Goal: Use online tool/utility: Utilize a website feature to perform a specific function

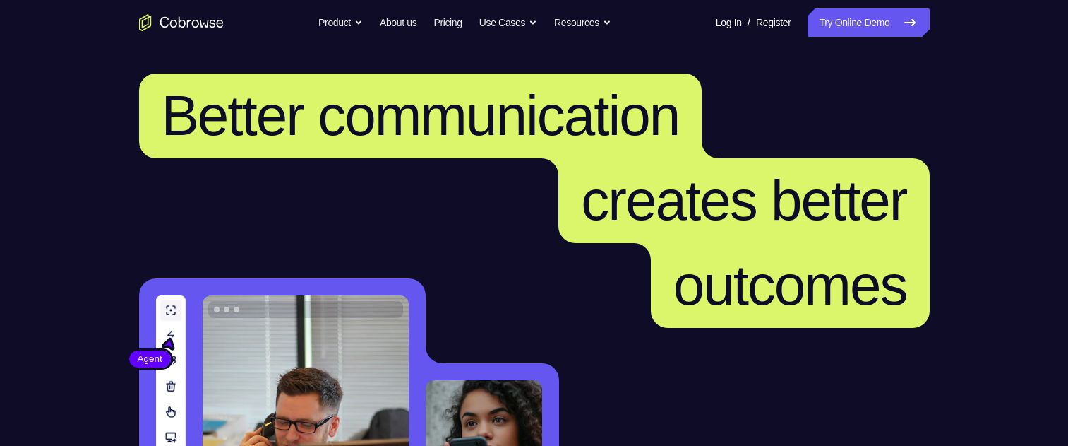
scroll to position [353, 0]
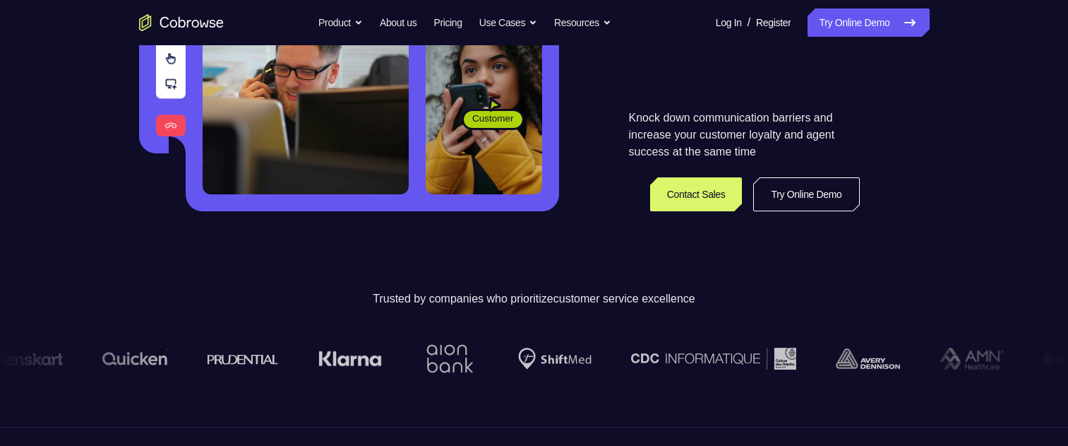
click at [816, 186] on link "Try Online Demo" at bounding box center [807, 194] width 106 height 34
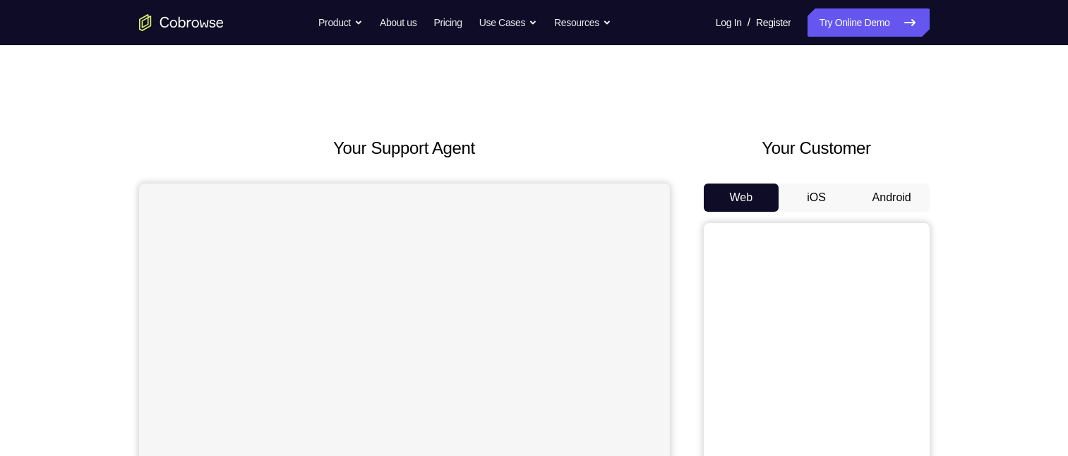
click at [903, 192] on button "Android" at bounding box center [892, 198] width 76 height 28
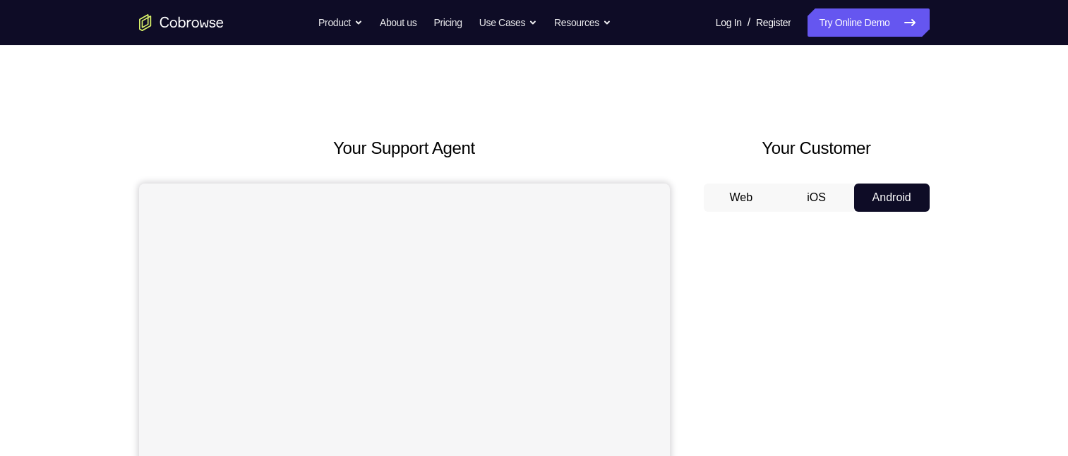
click at [903, 198] on button "Android" at bounding box center [892, 198] width 76 height 28
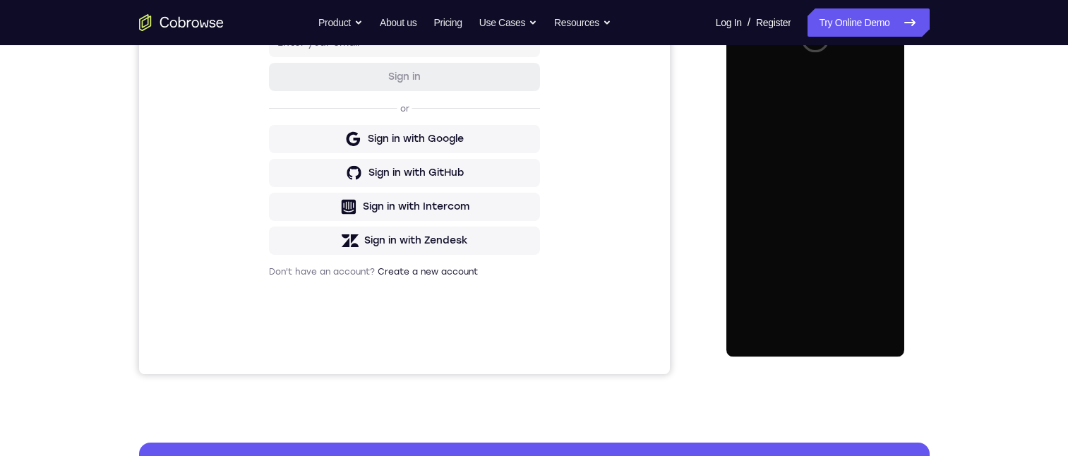
scroll to position [212, 0]
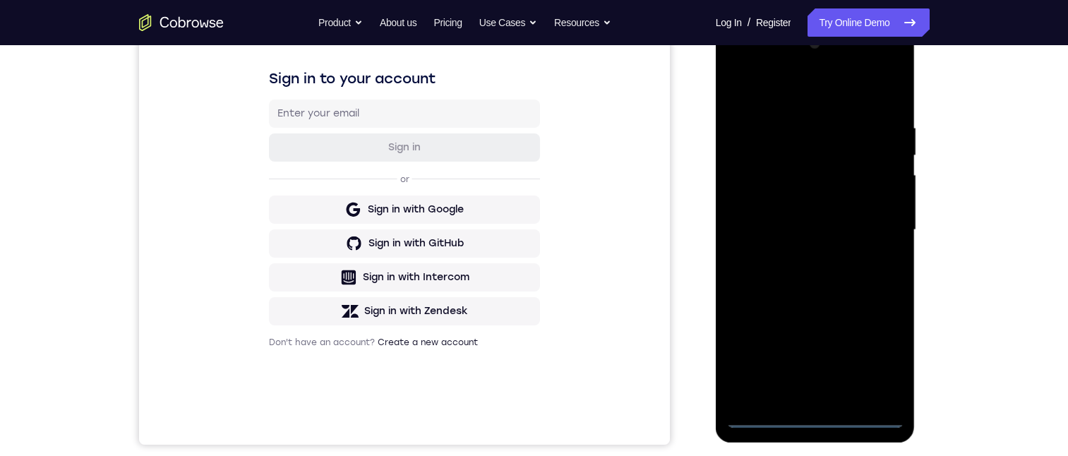
click at [816, 413] on div at bounding box center [816, 229] width 178 height 395
click at [880, 357] on div at bounding box center [816, 229] width 178 height 395
click at [879, 363] on div at bounding box center [816, 229] width 178 height 395
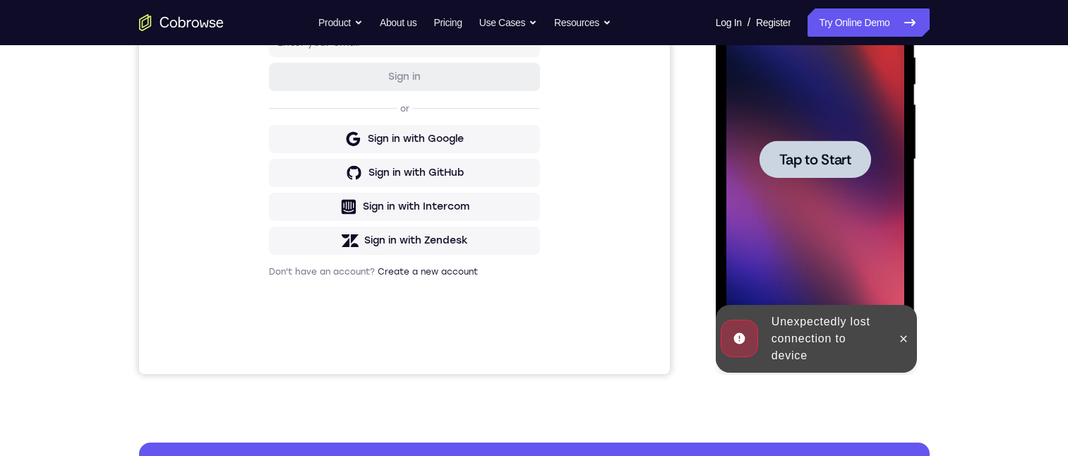
click at [802, 158] on span "Tap to Start" at bounding box center [816, 160] width 72 height 14
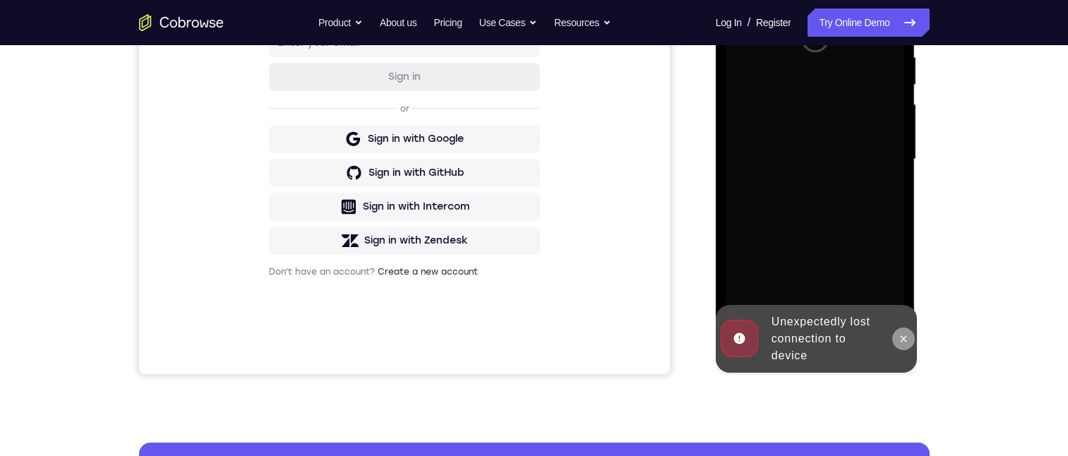
click at [906, 342] on icon at bounding box center [903, 338] width 11 height 11
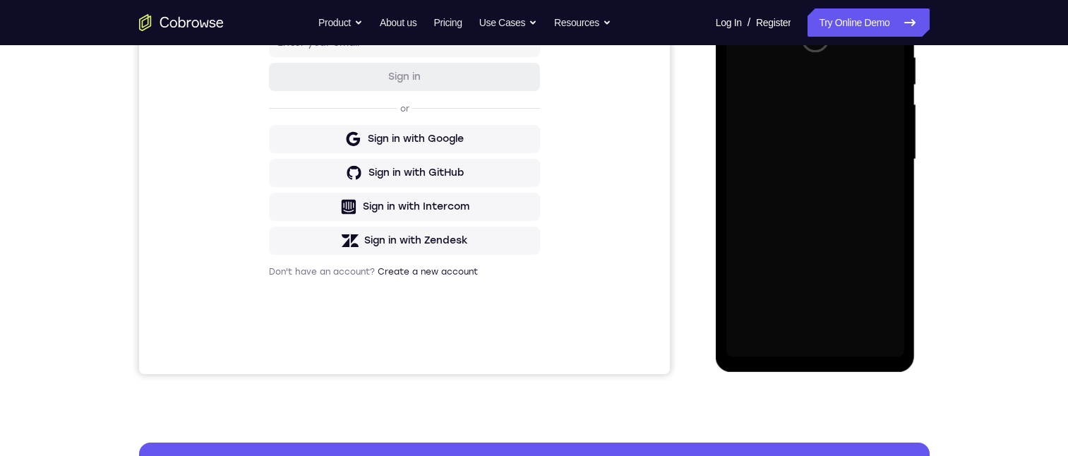
scroll to position [212, 0]
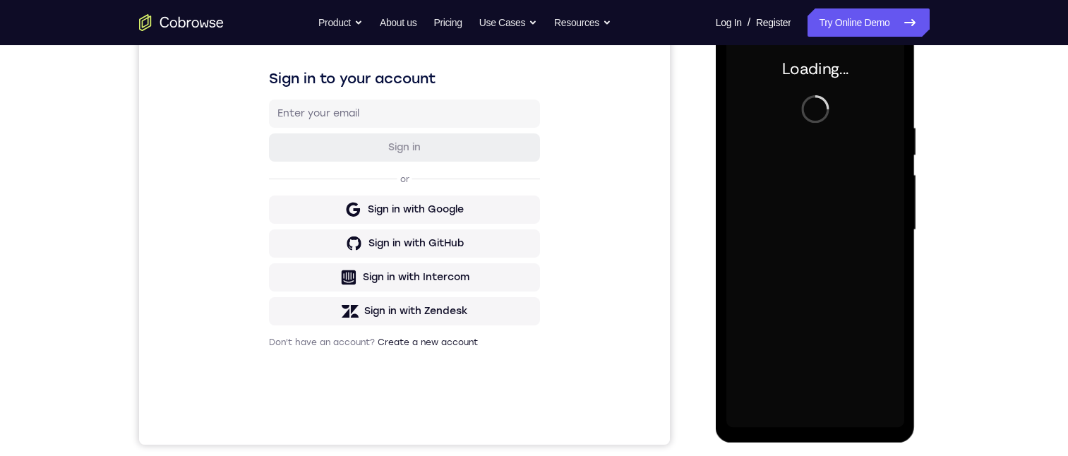
click at [656, 179] on div "Sign in to your account Sign in or Sign in with Google Sign in with GitHub Sign…" at bounding box center [403, 208] width 531 height 473
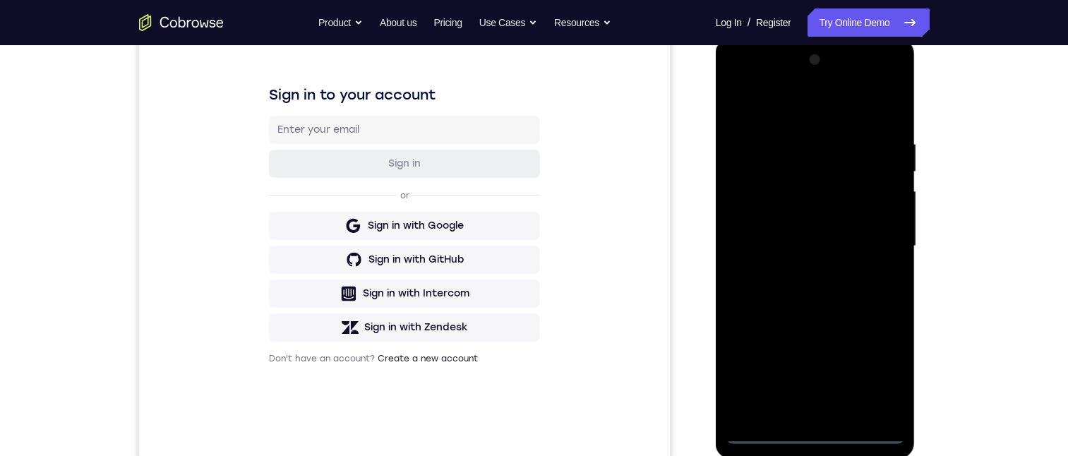
scroll to position [282, 0]
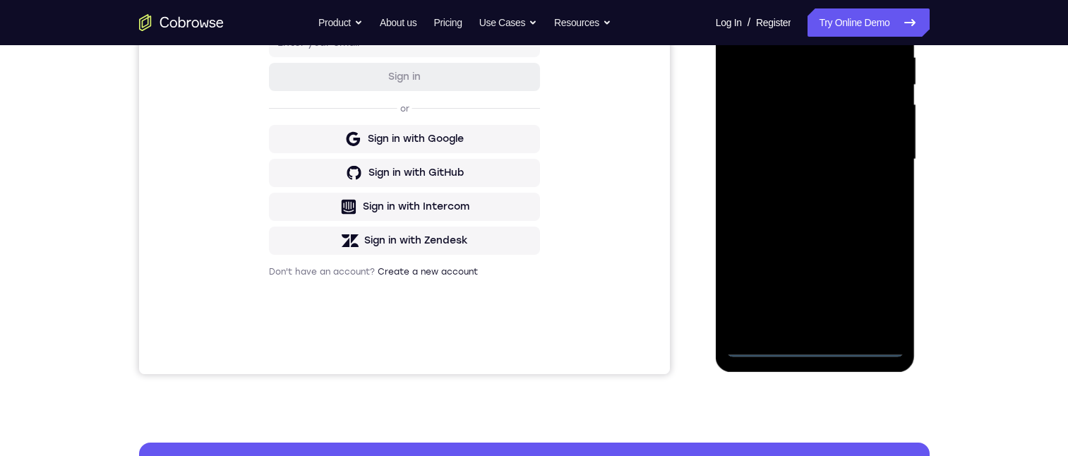
click at [811, 346] on div at bounding box center [816, 159] width 178 height 395
click at [814, 348] on div at bounding box center [816, 159] width 178 height 395
click at [816, 349] on div at bounding box center [816, 159] width 178 height 395
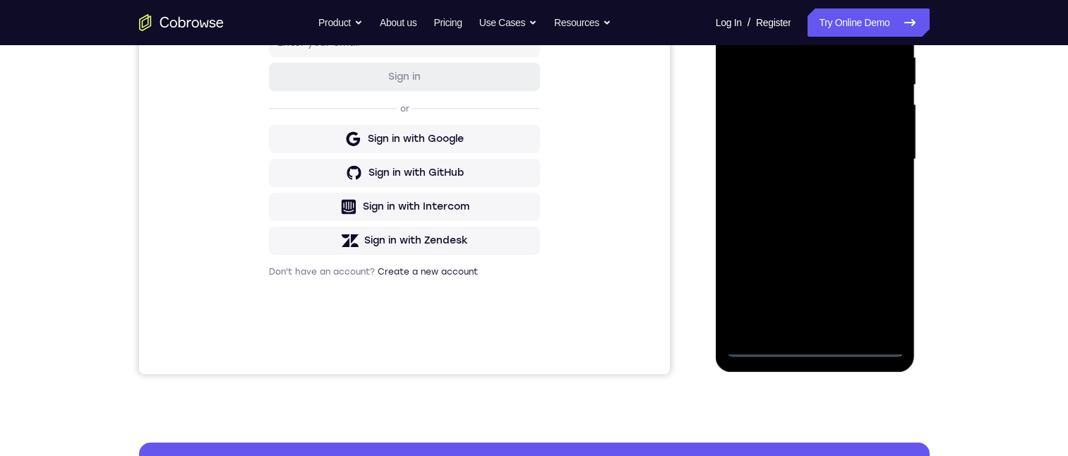
click at [816, 349] on div at bounding box center [816, 159] width 178 height 395
click at [819, 339] on div at bounding box center [816, 159] width 178 height 395
click at [786, 344] on div at bounding box center [816, 159] width 178 height 395
click at [879, 286] on div at bounding box center [816, 159] width 178 height 395
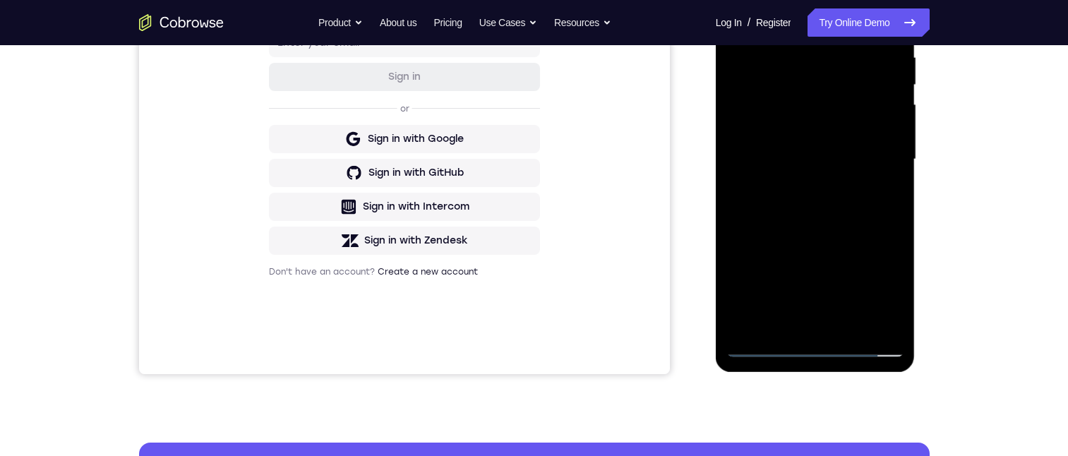
scroll to position [141, 0]
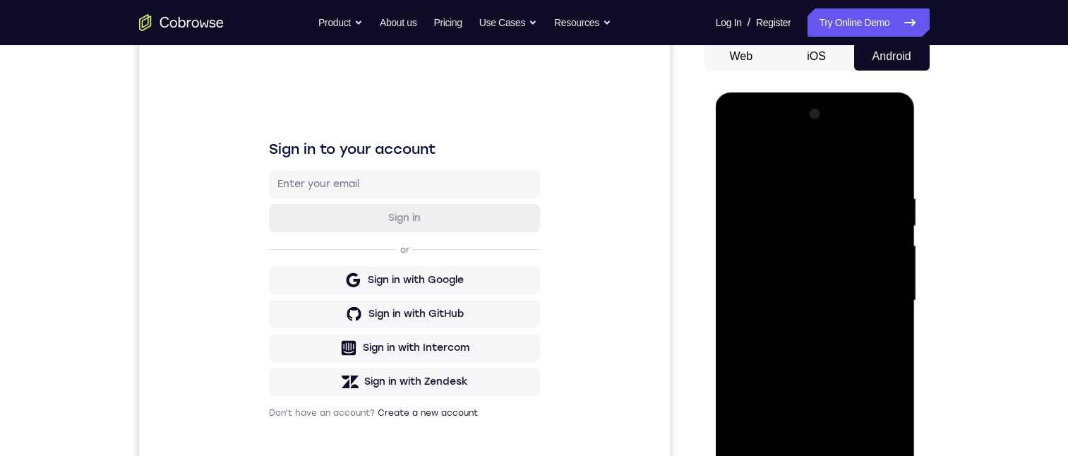
click at [766, 160] on div at bounding box center [816, 300] width 178 height 395
click at [895, 302] on div at bounding box center [816, 300] width 178 height 395
click at [895, 294] on div at bounding box center [816, 300] width 178 height 395
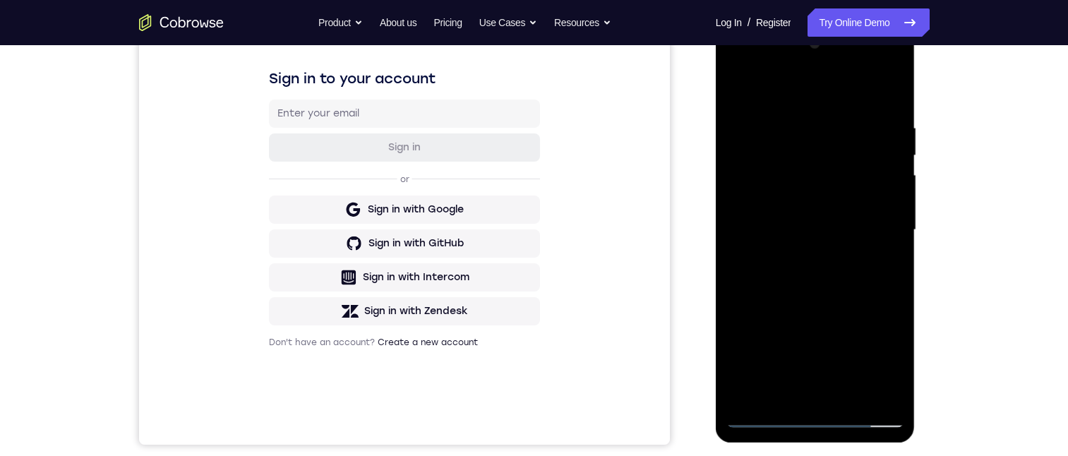
click at [888, 223] on div at bounding box center [816, 229] width 178 height 395
click at [883, 223] on div at bounding box center [816, 229] width 178 height 395
click at [870, 223] on div at bounding box center [816, 229] width 178 height 395
click at [881, 220] on div at bounding box center [816, 229] width 178 height 395
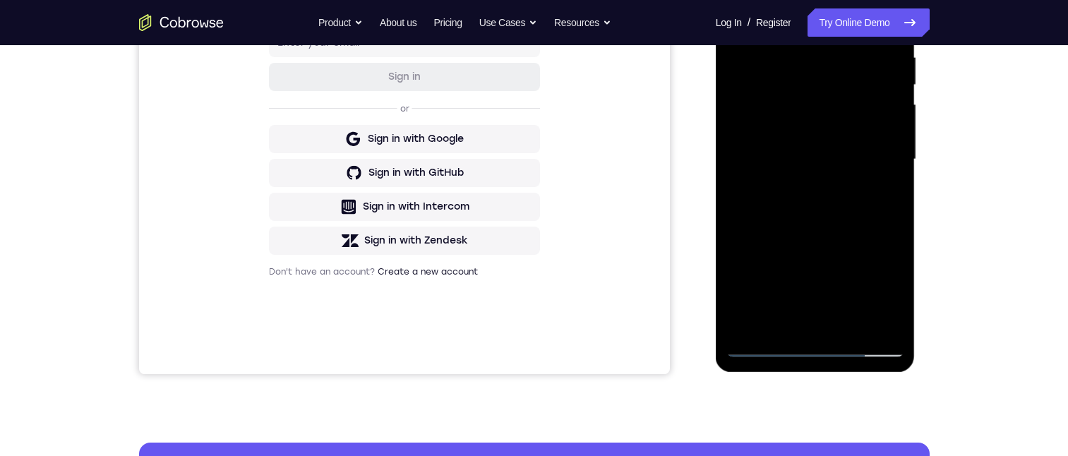
scroll to position [256, 0]
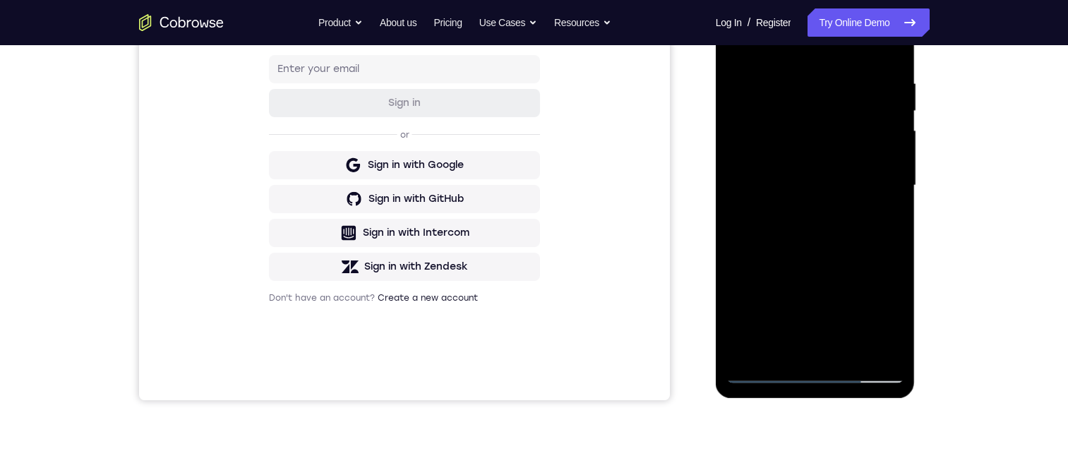
click at [795, 213] on div at bounding box center [816, 185] width 178 height 395
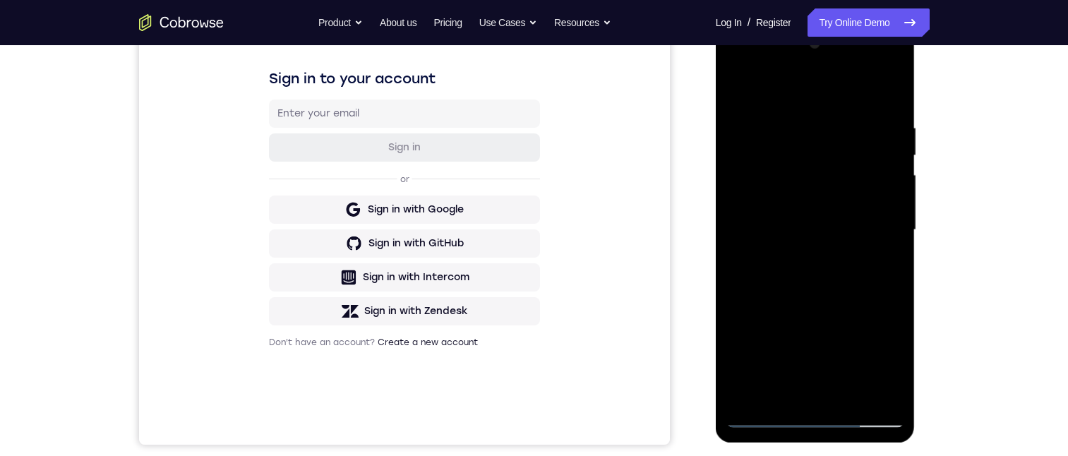
click at [797, 254] on div at bounding box center [816, 229] width 178 height 395
click at [776, 215] on div at bounding box center [816, 229] width 178 height 395
click at [777, 202] on div at bounding box center [816, 229] width 178 height 395
click at [780, 197] on div at bounding box center [816, 229] width 178 height 395
click at [751, 158] on div at bounding box center [816, 229] width 178 height 395
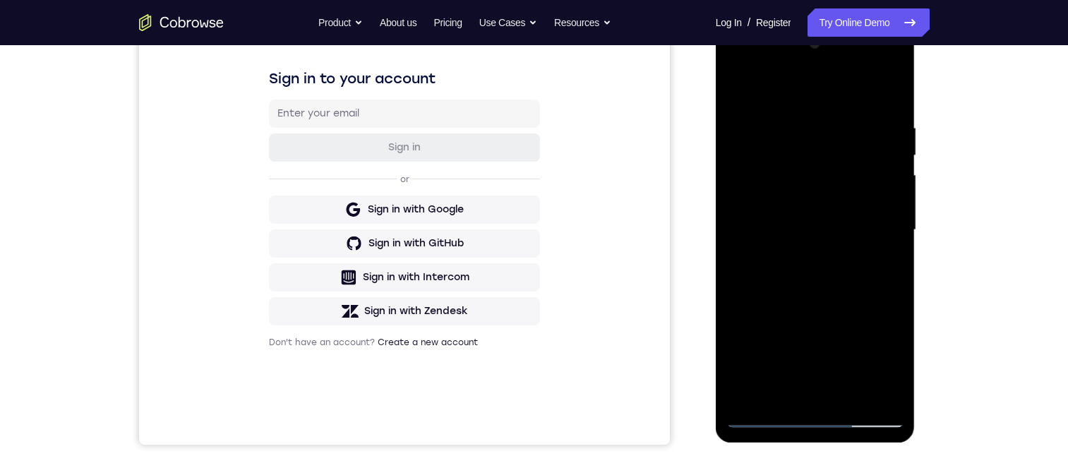
click at [741, 160] on div at bounding box center [816, 229] width 178 height 395
click at [852, 166] on div at bounding box center [816, 229] width 178 height 395
click at [746, 167] on div at bounding box center [816, 229] width 178 height 395
click at [746, 165] on div at bounding box center [816, 229] width 178 height 395
click at [747, 164] on div at bounding box center [816, 229] width 178 height 395
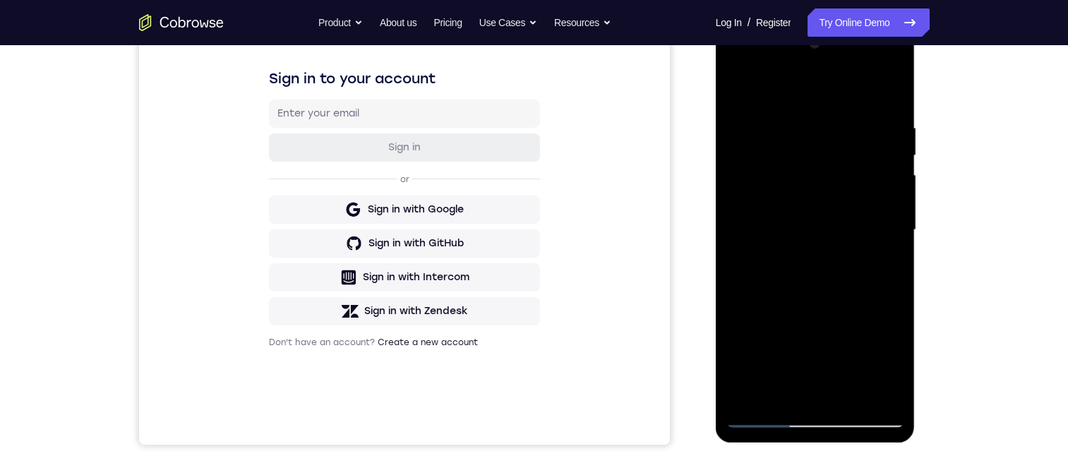
click at [797, 166] on div at bounding box center [816, 229] width 178 height 395
click at [793, 174] on div at bounding box center [816, 229] width 178 height 395
click at [787, 152] on div at bounding box center [816, 229] width 178 height 395
click at [788, 159] on div at bounding box center [816, 229] width 178 height 395
click at [758, 113] on div at bounding box center [816, 229] width 178 height 395
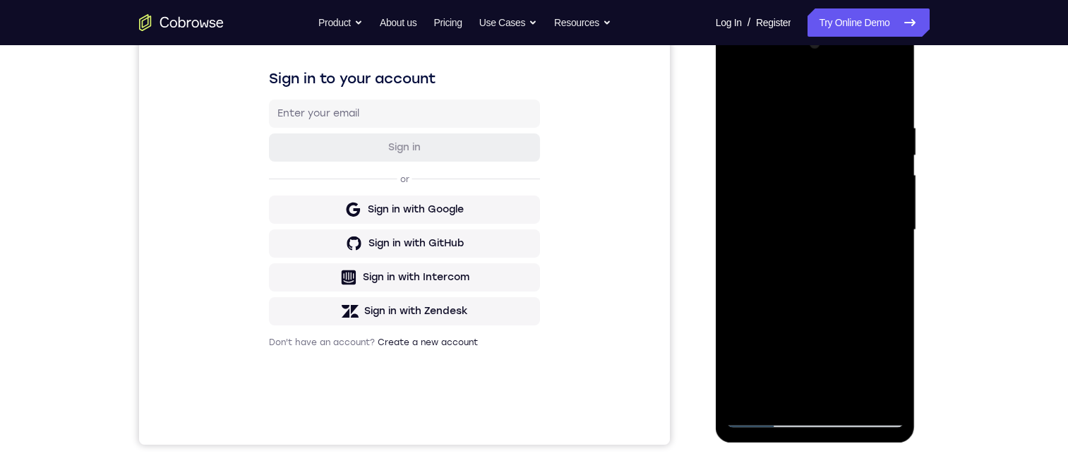
click at [777, 169] on div at bounding box center [816, 229] width 178 height 395
click at [761, 205] on div at bounding box center [816, 229] width 178 height 395
click at [774, 225] on div at bounding box center [816, 229] width 178 height 395
click at [802, 234] on div at bounding box center [816, 229] width 178 height 395
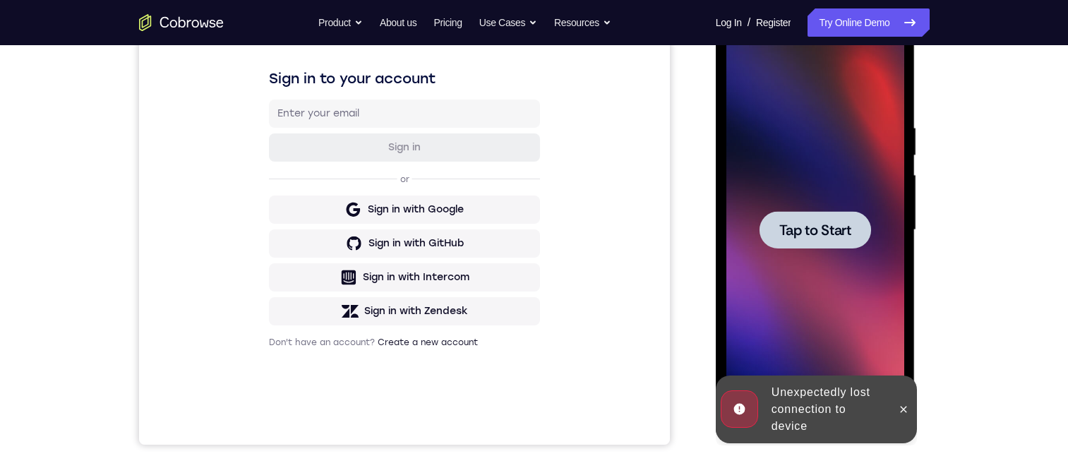
click at [825, 232] on span "Tap to Start" at bounding box center [816, 230] width 72 height 14
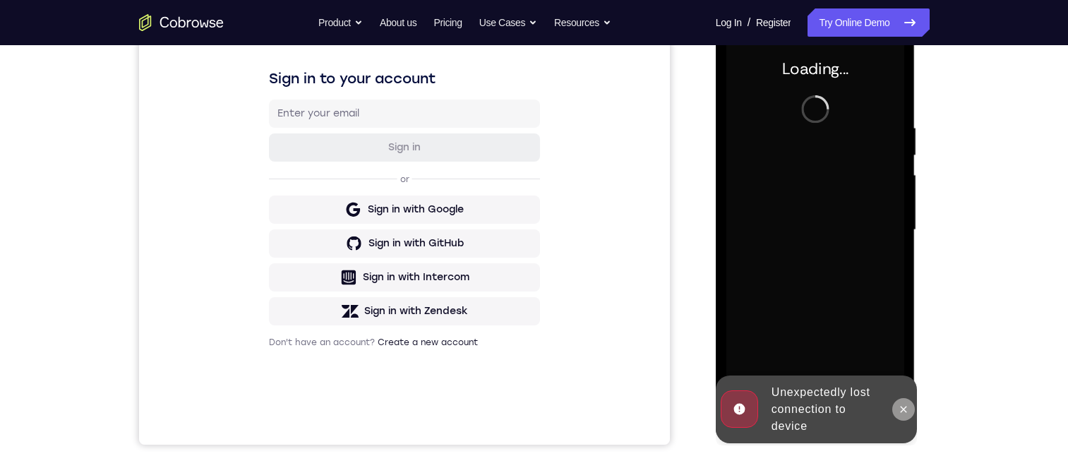
click at [907, 408] on icon at bounding box center [903, 409] width 11 height 11
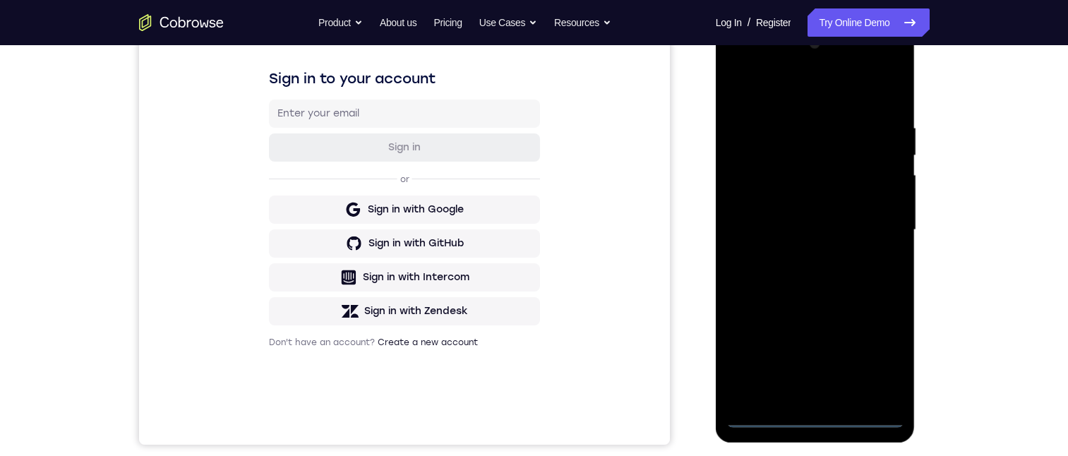
click at [813, 412] on div at bounding box center [816, 229] width 178 height 395
drag, startPoint x: 887, startPoint y: 354, endPoint x: 1681, endPoint y: 316, distance: 794.7
click at [887, 354] on div at bounding box center [816, 229] width 178 height 395
click at [821, 94] on div at bounding box center [816, 229] width 178 height 395
click at [883, 227] on div at bounding box center [816, 229] width 178 height 395
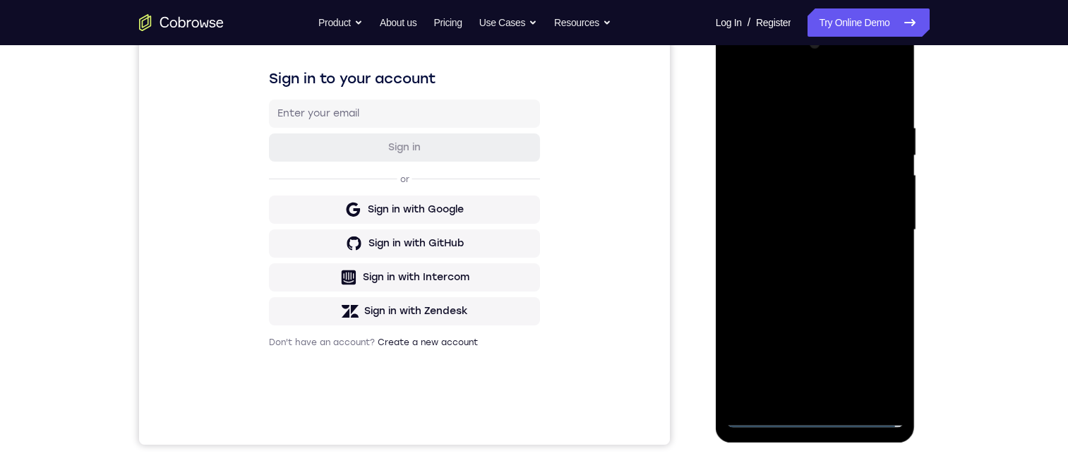
click at [800, 257] on div at bounding box center [816, 229] width 178 height 395
click at [803, 208] on div at bounding box center [816, 229] width 178 height 395
click at [808, 198] on div at bounding box center [816, 229] width 178 height 395
click at [889, 207] on div at bounding box center [816, 229] width 178 height 395
click at [771, 203] on div at bounding box center [816, 229] width 178 height 395
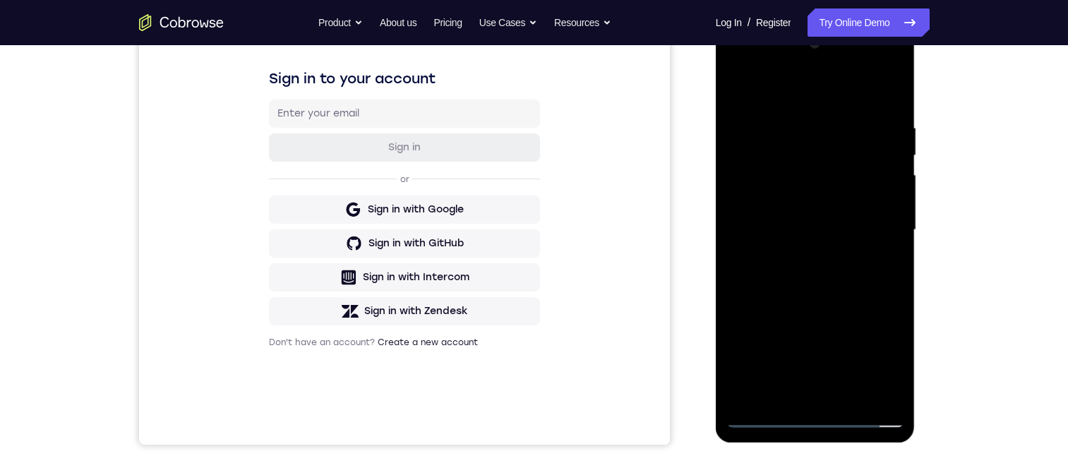
click at [796, 234] on div at bounding box center [816, 229] width 178 height 395
click at [816, 292] on div at bounding box center [816, 229] width 178 height 395
click at [784, 112] on div at bounding box center [816, 229] width 178 height 395
click at [770, 385] on div at bounding box center [816, 229] width 178 height 395
drag, startPoint x: 781, startPoint y: 191, endPoint x: 765, endPoint y: 222, distance: 35.1
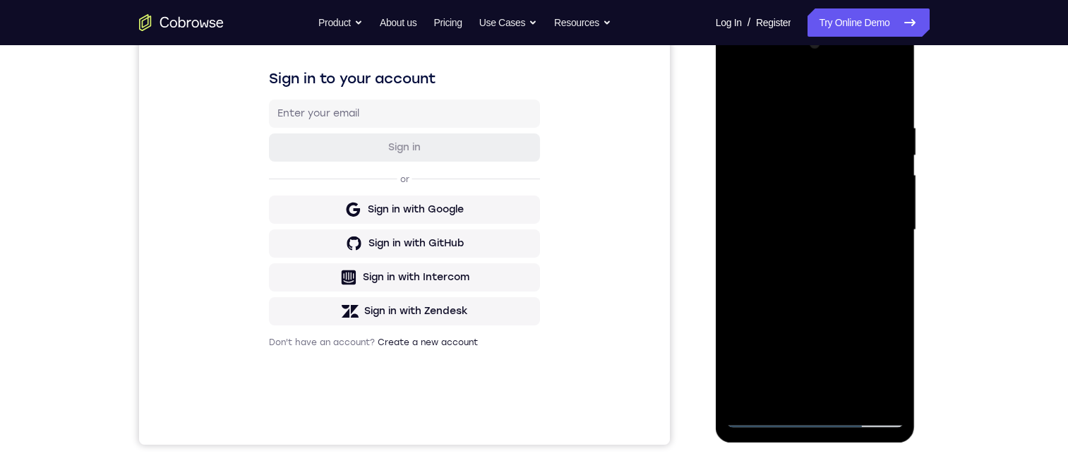
click at [781, 191] on div at bounding box center [816, 229] width 178 height 395
click at [843, 391] on div at bounding box center [816, 229] width 178 height 395
click at [883, 393] on div at bounding box center [816, 229] width 178 height 395
click at [894, 263] on div at bounding box center [816, 229] width 178 height 395
click at [895, 255] on div at bounding box center [816, 229] width 178 height 395
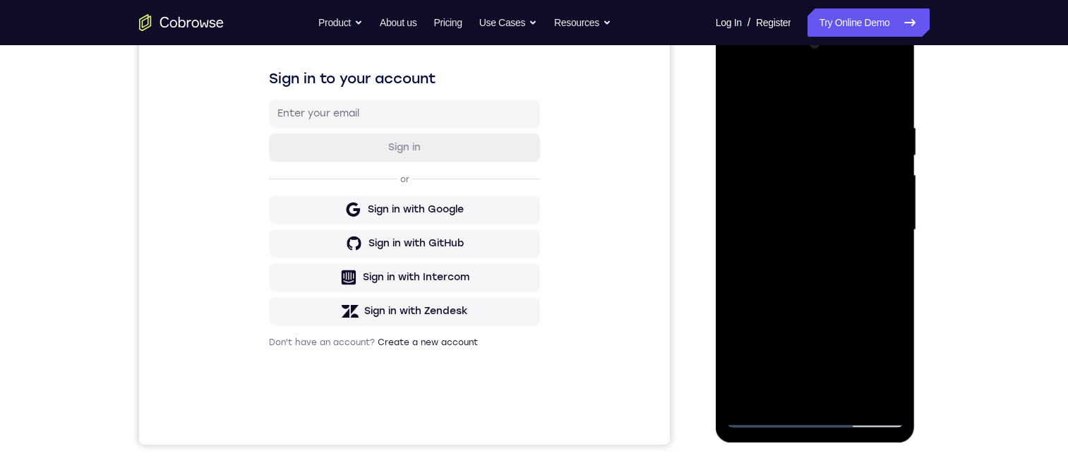
click at [895, 255] on div at bounding box center [816, 229] width 178 height 395
click at [768, 389] on div at bounding box center [816, 229] width 178 height 395
click at [782, 239] on div at bounding box center [816, 229] width 178 height 395
click at [849, 389] on div at bounding box center [816, 229] width 178 height 395
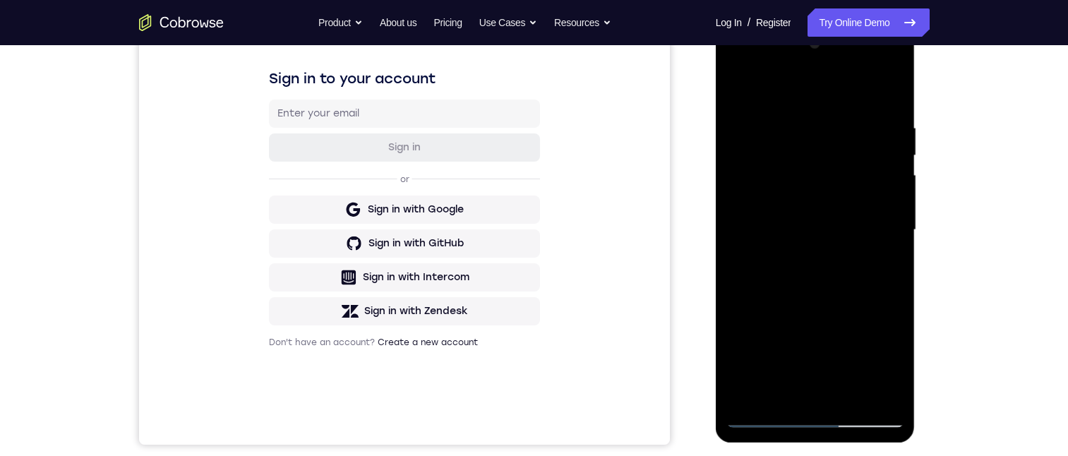
click at [881, 393] on div at bounding box center [816, 229] width 178 height 395
click at [893, 251] on div at bounding box center [816, 229] width 178 height 395
click at [775, 391] on div at bounding box center [816, 229] width 178 height 395
click at [826, 225] on div at bounding box center [816, 229] width 178 height 395
click at [850, 388] on div at bounding box center [816, 229] width 178 height 395
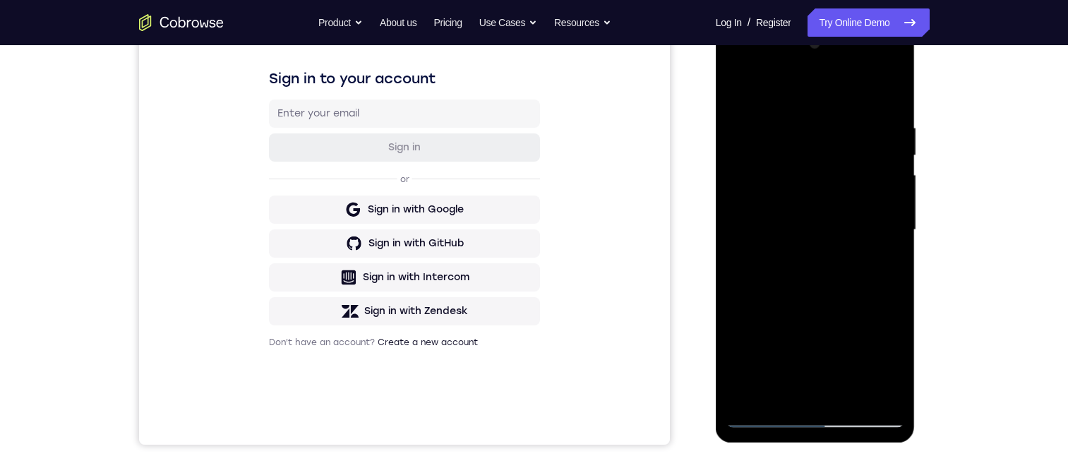
click at [895, 207] on div at bounding box center [816, 229] width 178 height 395
click at [893, 93] on div at bounding box center [816, 229] width 178 height 395
click at [851, 389] on div at bounding box center [816, 229] width 178 height 395
click at [806, 306] on div at bounding box center [816, 229] width 178 height 395
click at [744, 87] on div at bounding box center [816, 229] width 178 height 395
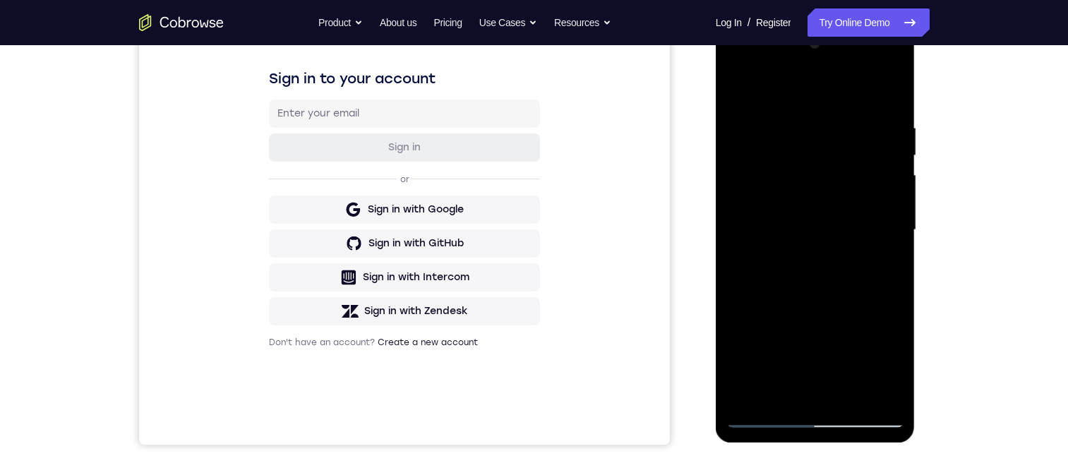
click at [850, 389] on div at bounding box center [816, 229] width 178 height 395
click at [782, 249] on div at bounding box center [816, 229] width 178 height 395
click at [736, 90] on div at bounding box center [816, 229] width 178 height 395
click at [804, 313] on div at bounding box center [816, 229] width 178 height 395
click at [782, 389] on div at bounding box center [816, 229] width 178 height 395
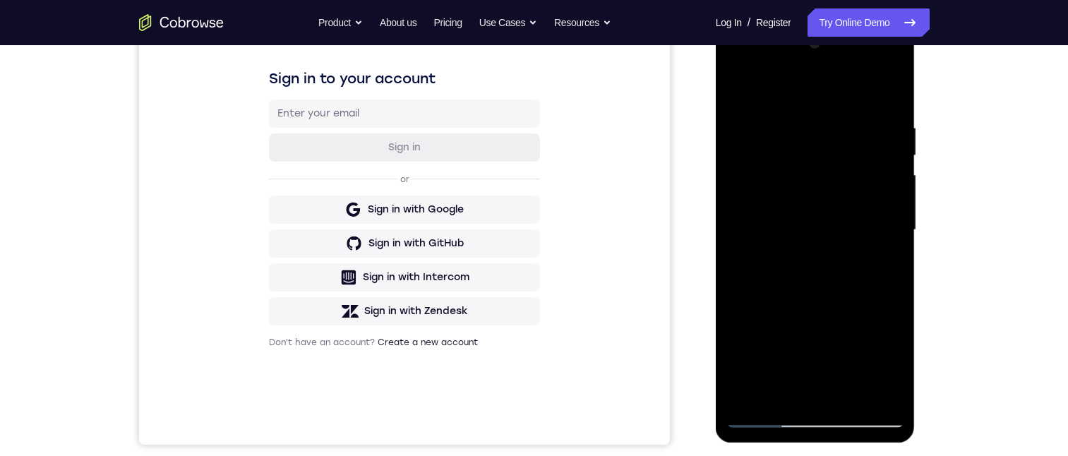
click at [732, 83] on div at bounding box center [816, 229] width 178 height 395
click at [796, 310] on div at bounding box center [816, 229] width 178 height 395
click at [760, 392] on div at bounding box center [816, 229] width 178 height 395
click at [745, 305] on div at bounding box center [816, 229] width 178 height 395
click at [738, 299] on div at bounding box center [816, 229] width 178 height 395
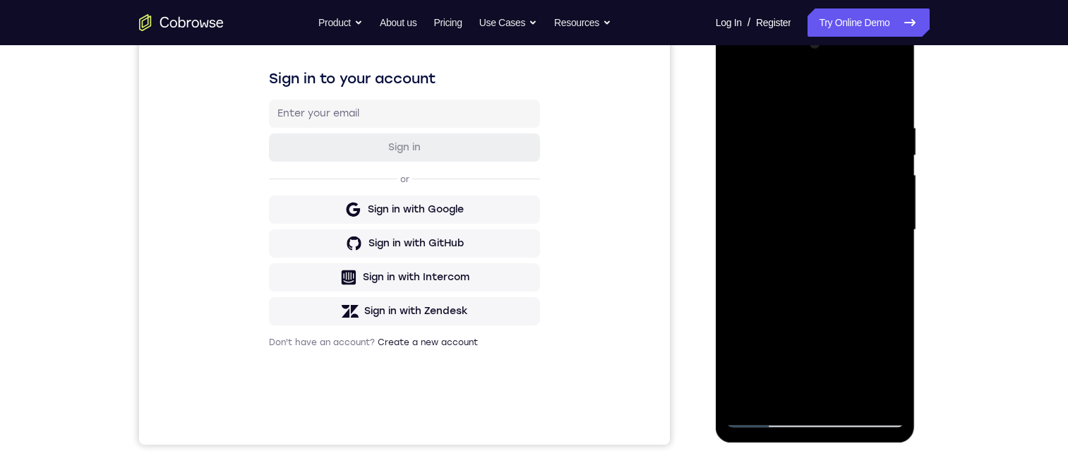
click at [881, 261] on div at bounding box center [816, 229] width 178 height 395
click at [884, 262] on div at bounding box center [816, 229] width 178 height 395
click at [811, 264] on div at bounding box center [816, 229] width 178 height 395
click at [879, 267] on div at bounding box center [816, 229] width 178 height 395
click at [741, 87] on div at bounding box center [816, 229] width 178 height 395
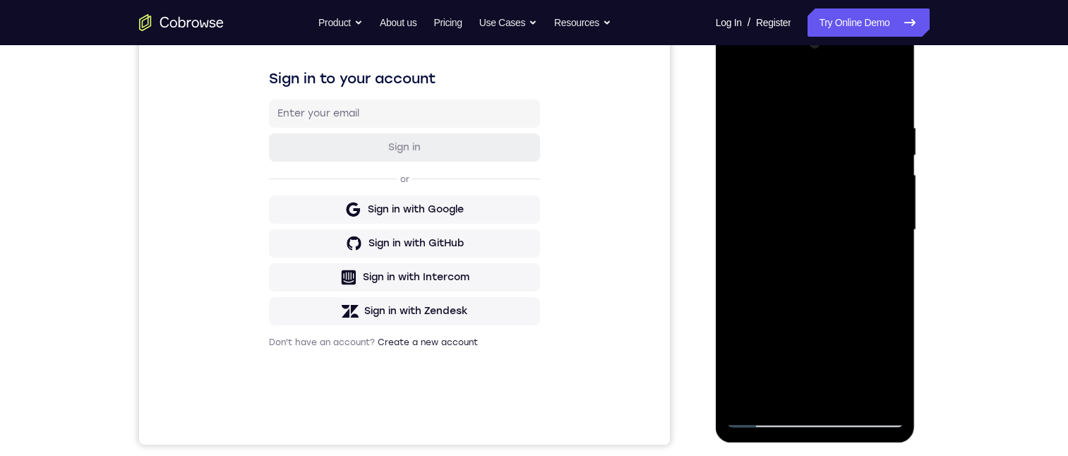
click at [780, 343] on div at bounding box center [816, 229] width 178 height 395
click at [794, 292] on div at bounding box center [816, 229] width 178 height 395
click at [741, 90] on div at bounding box center [816, 229] width 178 height 395
click at [853, 394] on div at bounding box center [816, 229] width 178 height 395
click at [780, 338] on div at bounding box center [816, 229] width 178 height 395
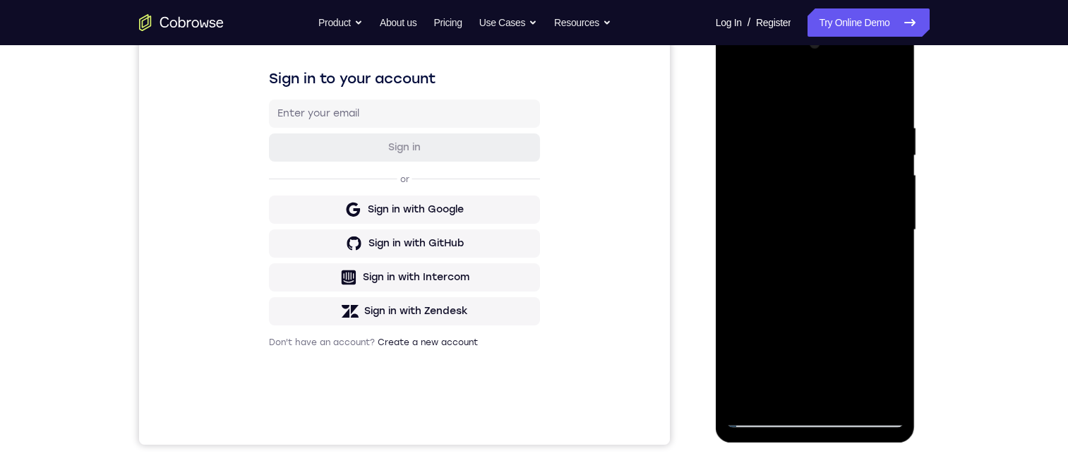
click at [773, 394] on div at bounding box center [816, 229] width 178 height 395
click at [884, 265] on div at bounding box center [816, 229] width 178 height 395
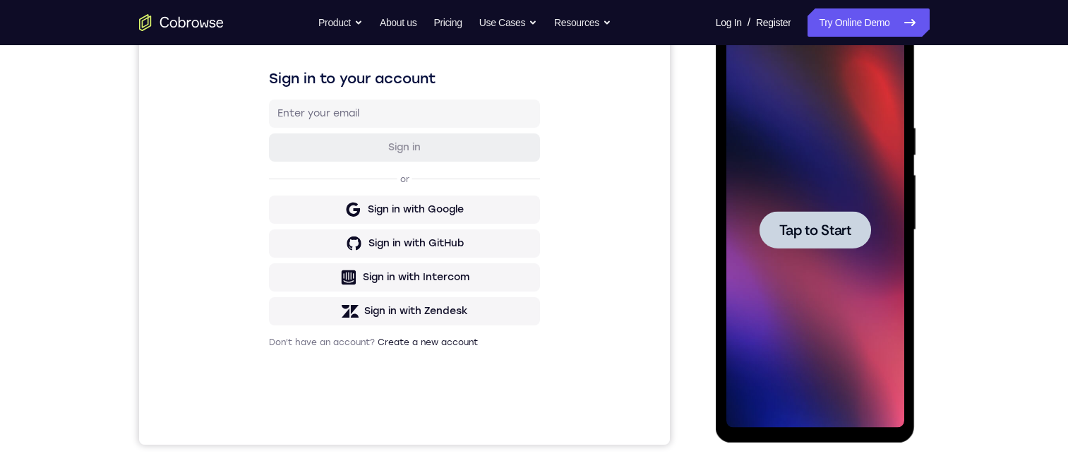
click at [797, 228] on span "Tap to Start" at bounding box center [816, 230] width 72 height 14
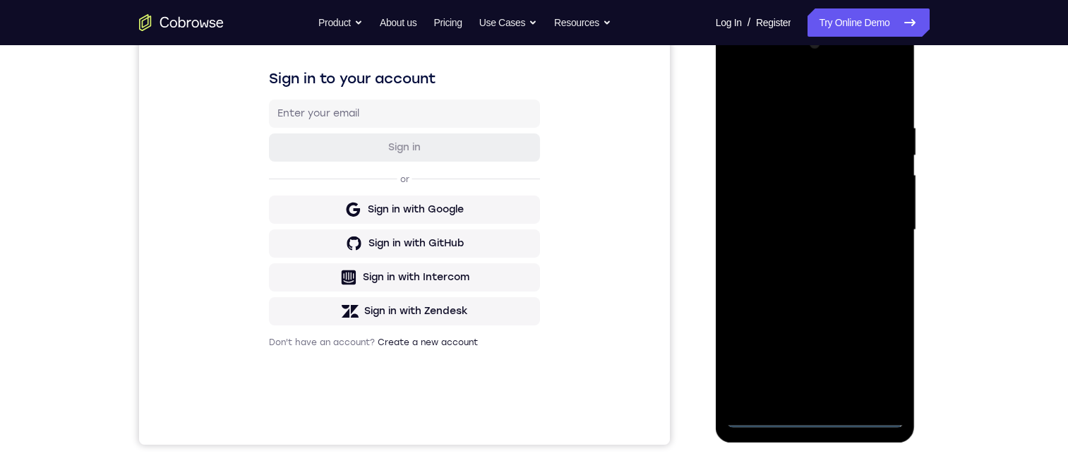
click at [814, 415] on div at bounding box center [816, 229] width 178 height 395
click at [814, 416] on div at bounding box center [816, 229] width 178 height 395
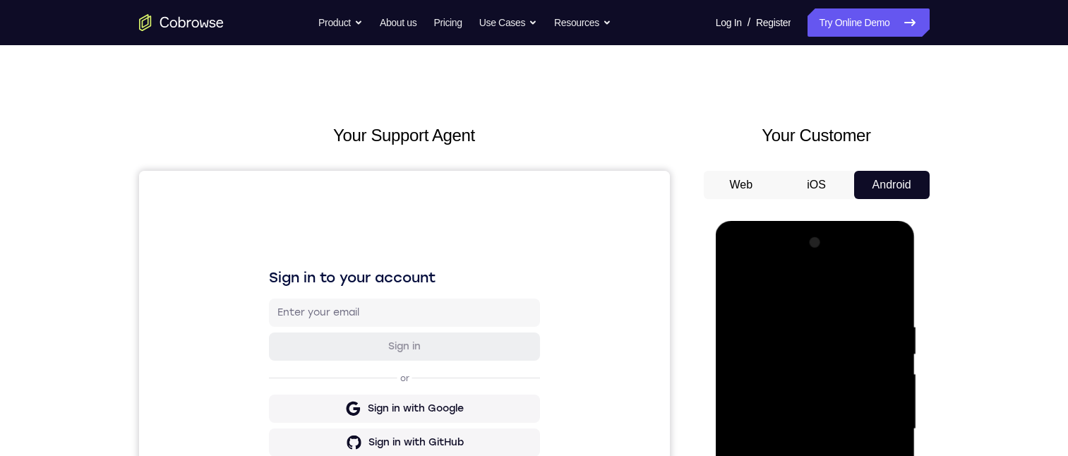
scroll to position [282, 0]
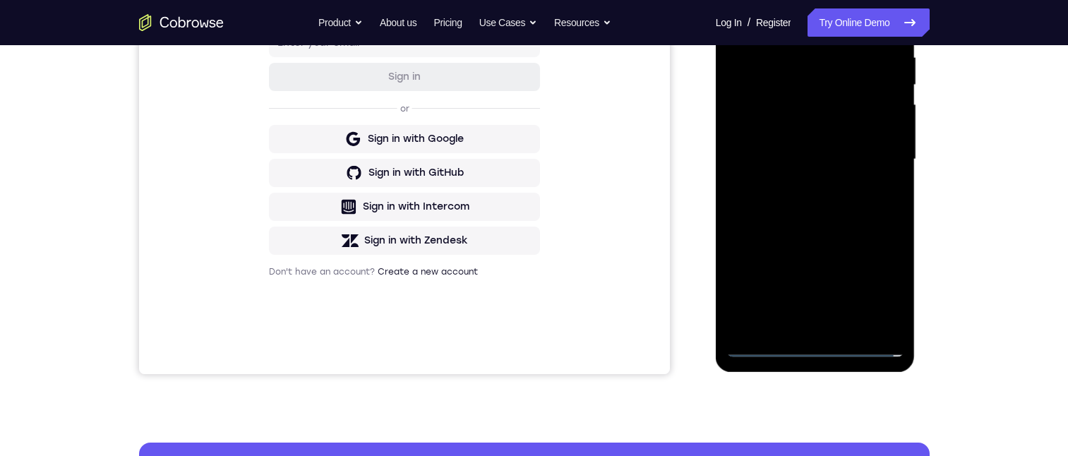
click at [869, 277] on div at bounding box center [816, 159] width 178 height 395
click at [871, 277] on div at bounding box center [816, 159] width 178 height 395
click at [888, 210] on div at bounding box center [816, 159] width 178 height 395
click at [887, 284] on div at bounding box center [816, 159] width 178 height 395
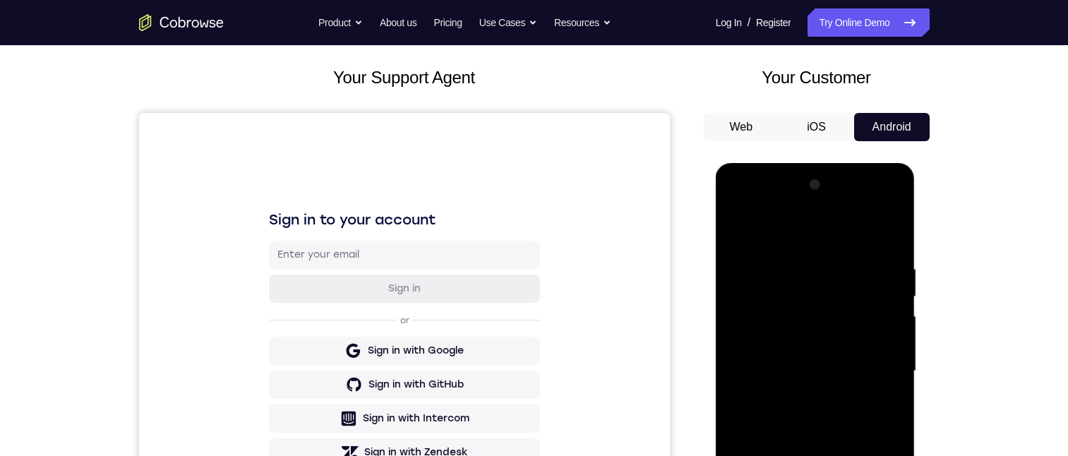
scroll to position [701, 0]
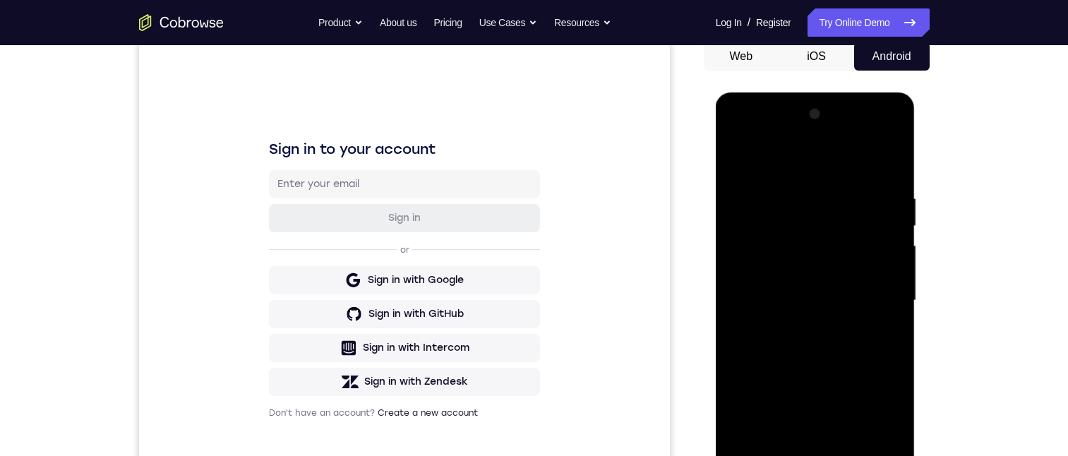
click at [772, 157] on div at bounding box center [816, 300] width 178 height 395
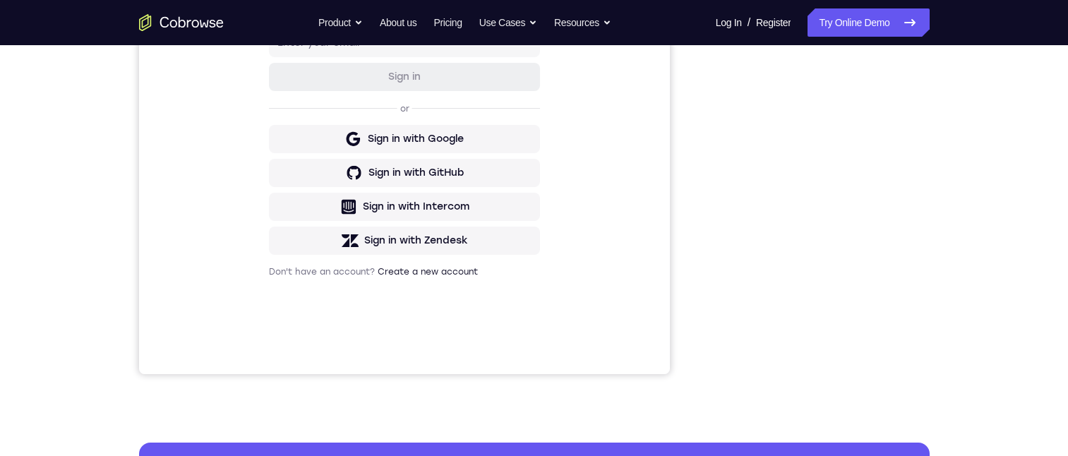
scroll to position [71, 0]
